Goal: Browse casually

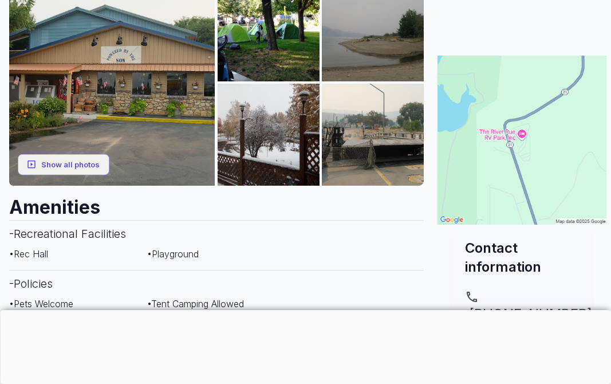
scroll to position [197, 0]
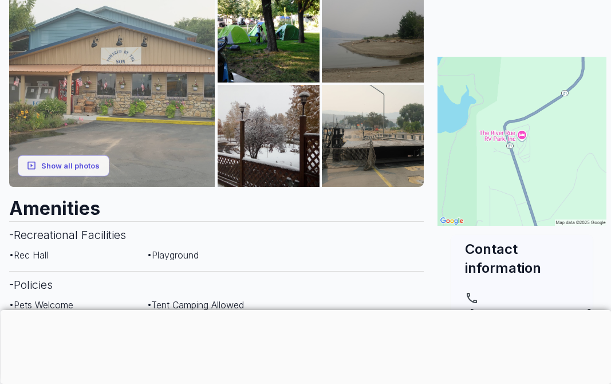
click at [158, 100] on img at bounding box center [112, 84] width 206 height 206
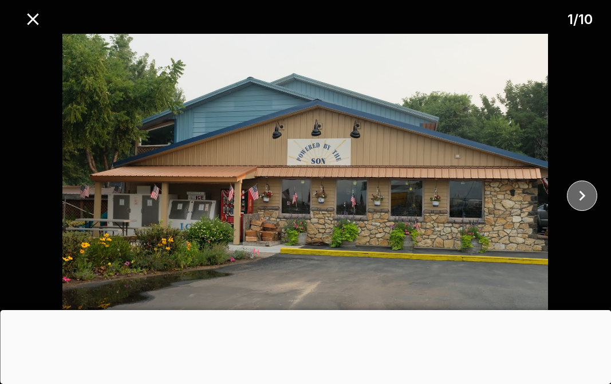
click at [583, 196] on icon "close" at bounding box center [582, 196] width 20 height 20
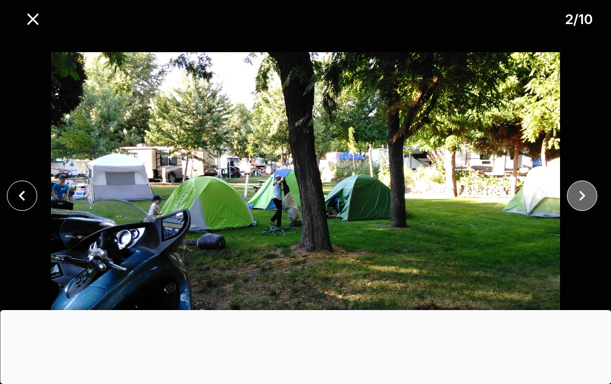
click at [583, 196] on icon "close" at bounding box center [582, 196] width 20 height 20
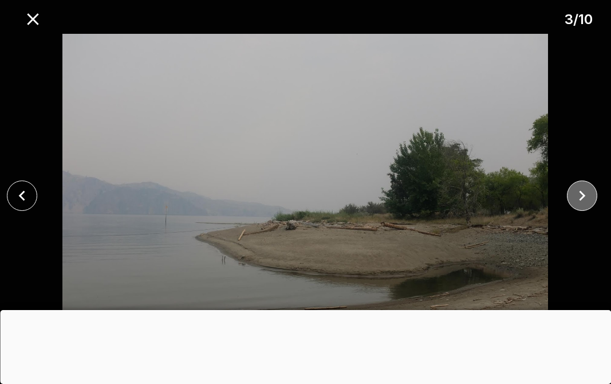
click at [583, 196] on icon "close" at bounding box center [582, 196] width 20 height 20
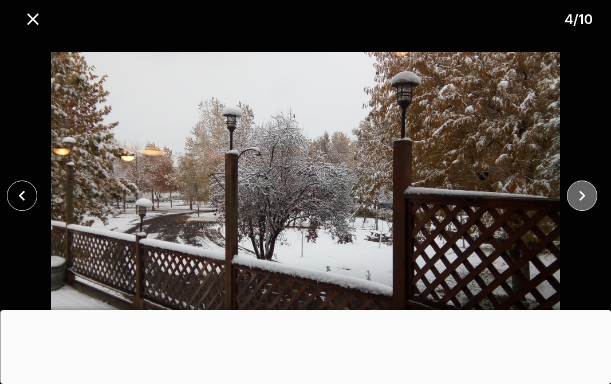
click at [583, 196] on icon "close" at bounding box center [582, 196] width 20 height 20
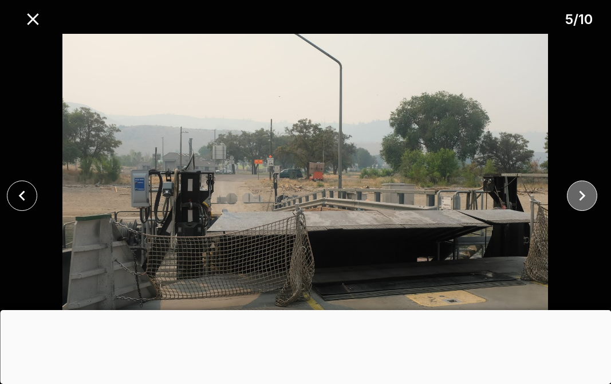
click at [583, 196] on icon "close" at bounding box center [582, 196] width 20 height 20
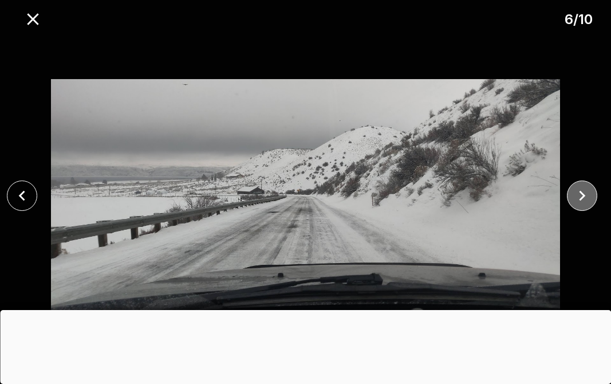
click at [583, 196] on icon "close" at bounding box center [582, 196] width 20 height 20
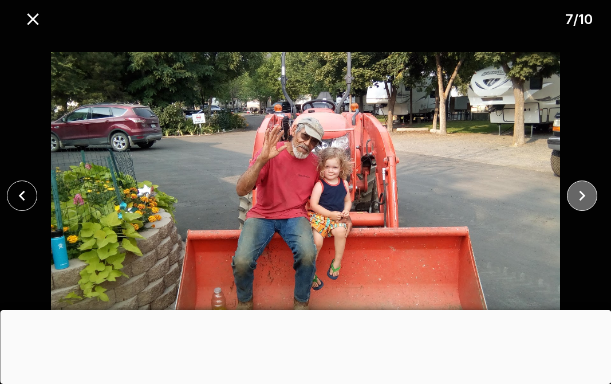
click at [583, 196] on icon "close" at bounding box center [582, 196] width 20 height 20
